Goal: Information Seeking & Learning: Learn about a topic

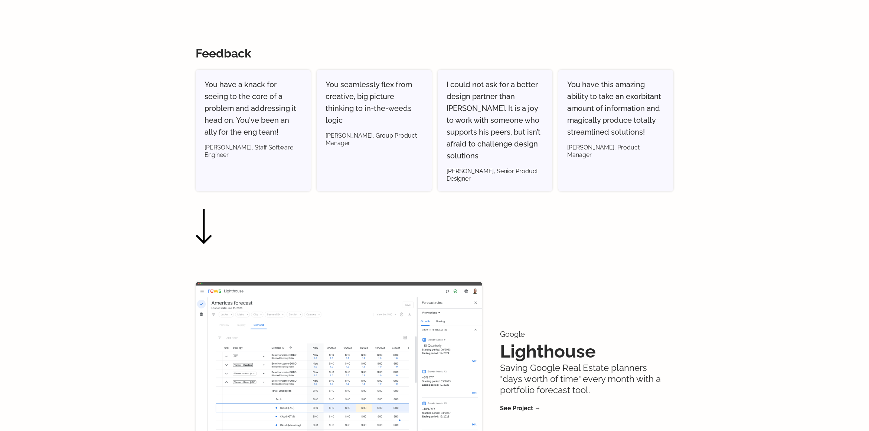
scroll to position [183, 0]
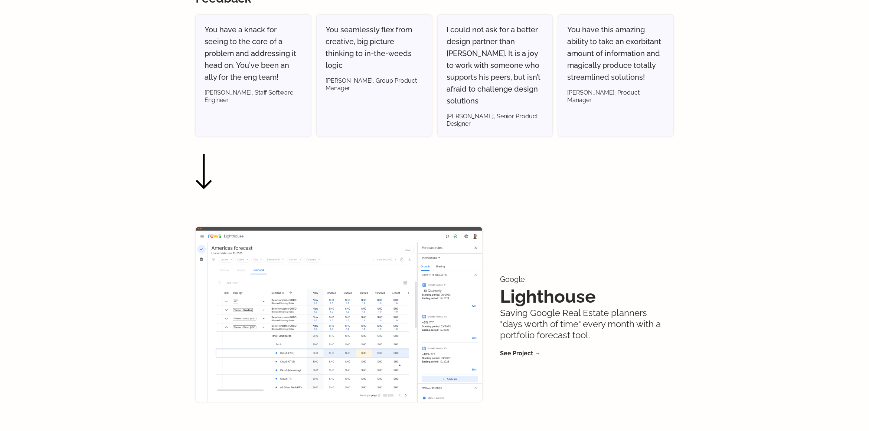
click at [311, 243] on img at bounding box center [339, 314] width 287 height 175
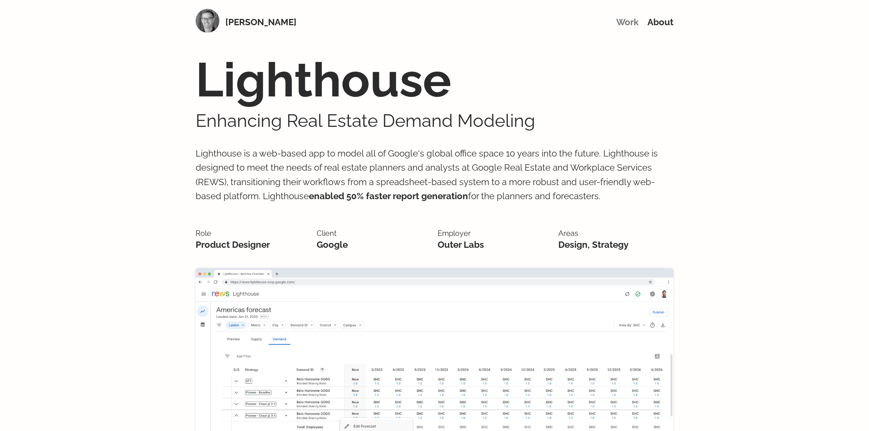
click at [632, 25] on link "Work" at bounding box center [627, 22] width 22 height 11
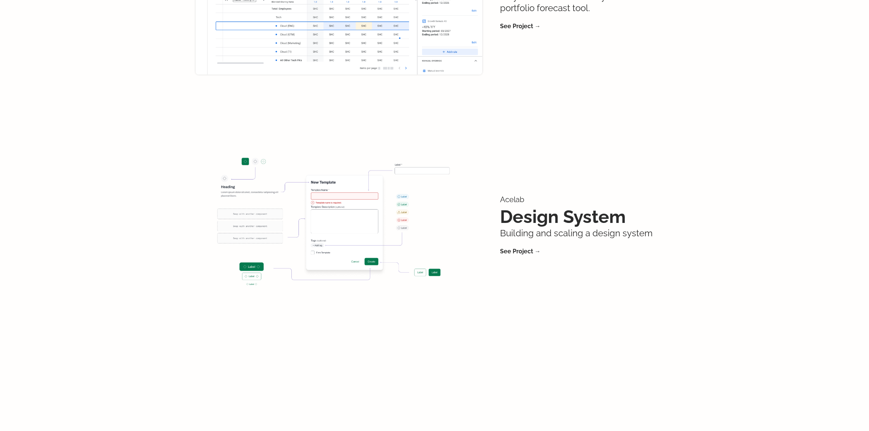
scroll to position [576, 0]
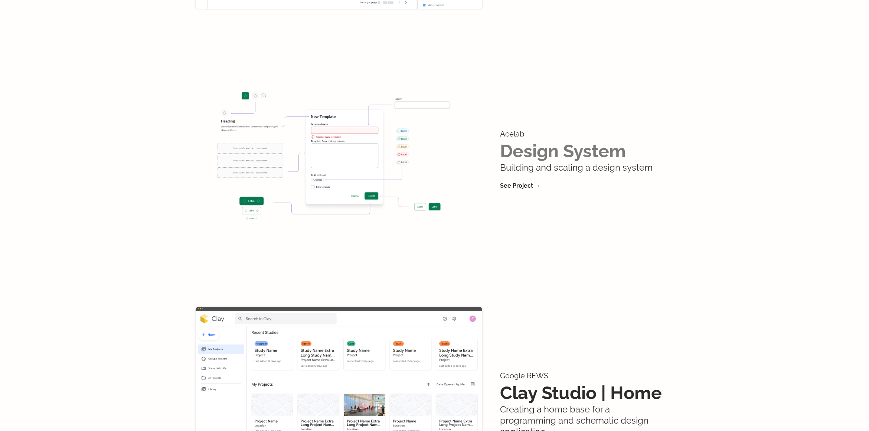
click at [515, 141] on link "Design System" at bounding box center [563, 151] width 126 height 21
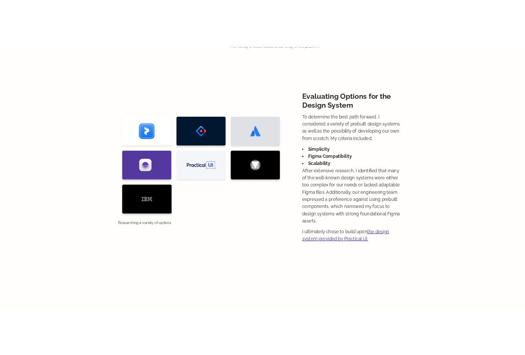
scroll to position [790, 0]
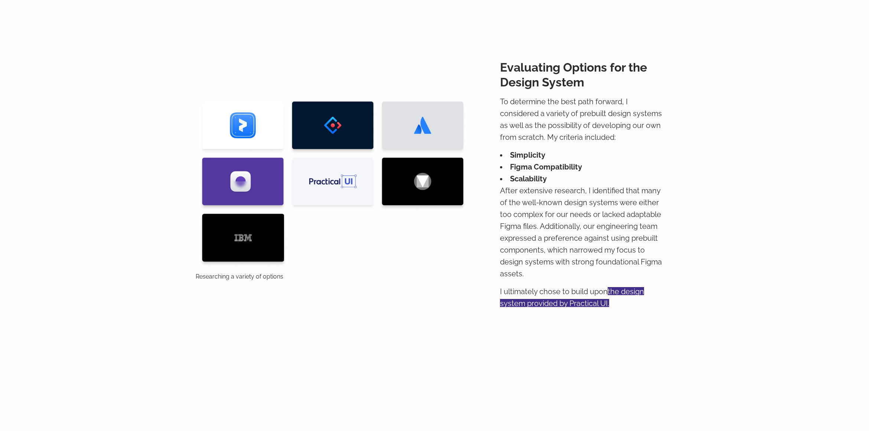
click at [580, 294] on link "the design system provided by Practical UI." at bounding box center [572, 297] width 144 height 21
